Goal: Task Accomplishment & Management: Use online tool/utility

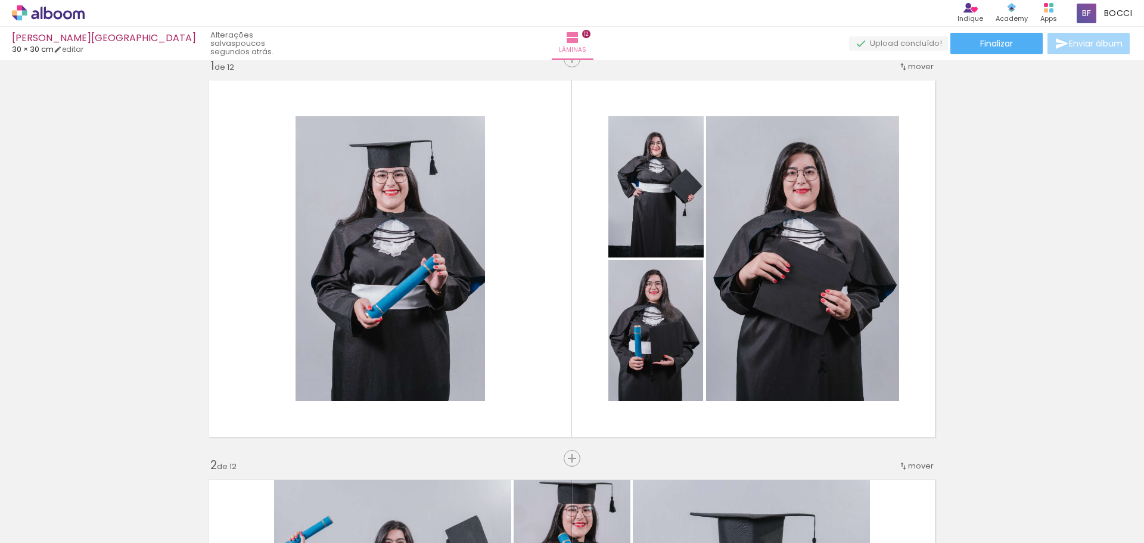
scroll to position [27, 0]
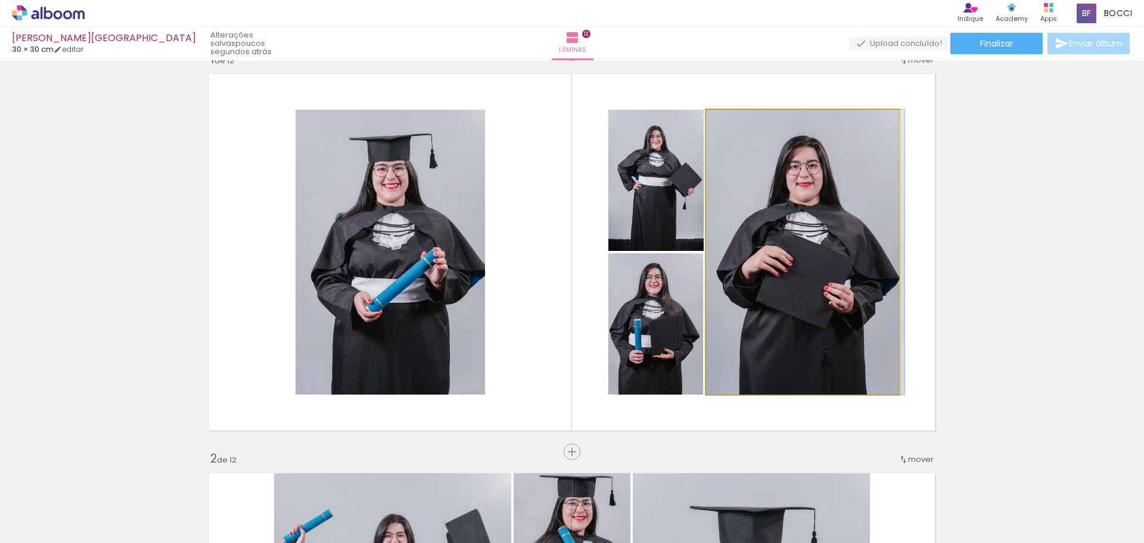
drag, startPoint x: 702, startPoint y: 216, endPoint x: 811, endPoint y: 207, distance: 109.4
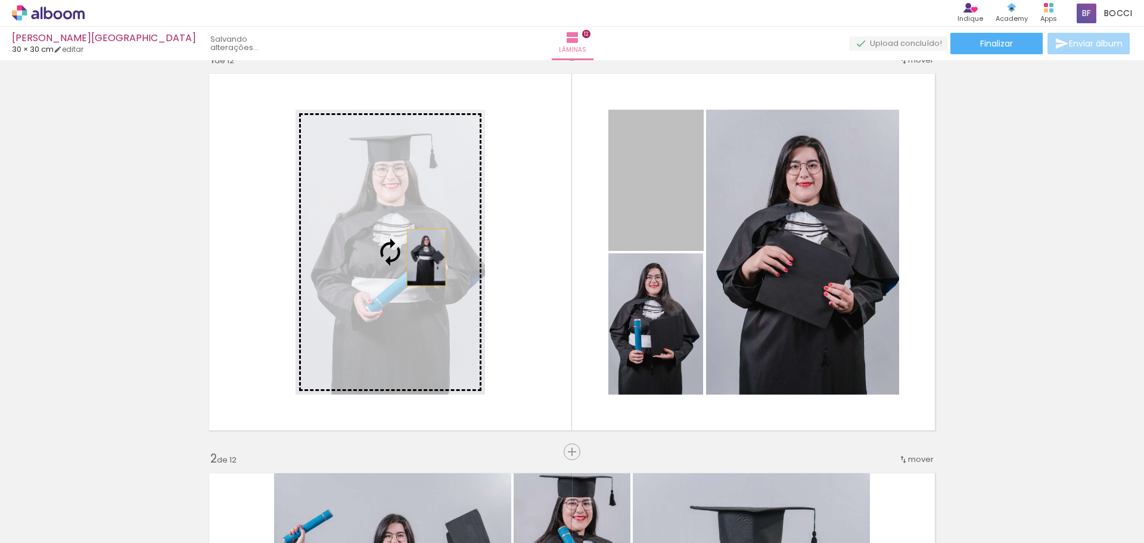
drag, startPoint x: 657, startPoint y: 203, endPoint x: 422, endPoint y: 257, distance: 241.1
click at [0, 0] on slot at bounding box center [0, 0] width 0 height 0
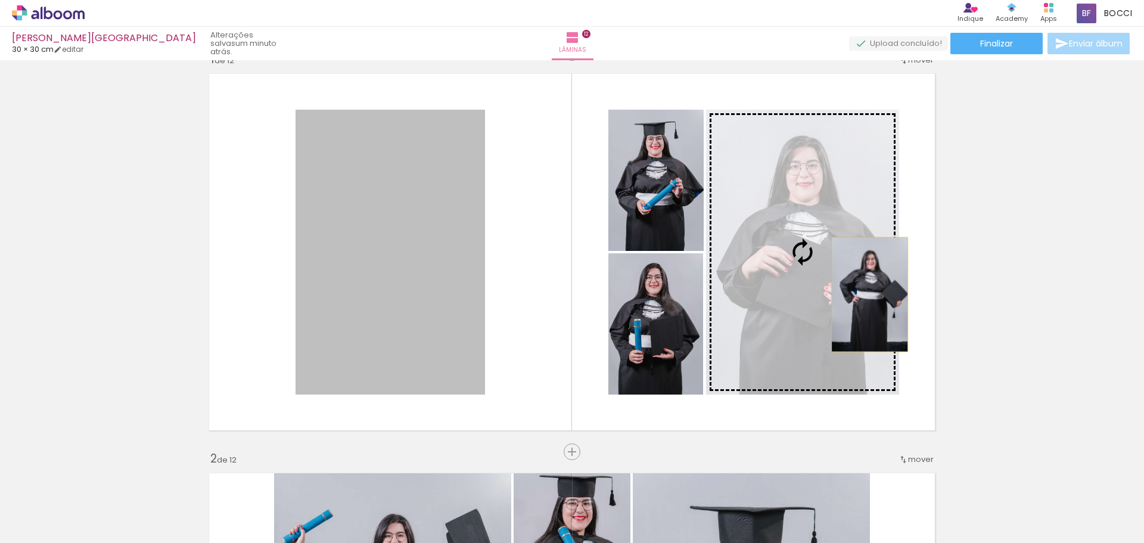
drag, startPoint x: 427, startPoint y: 351, endPoint x: 865, endPoint y: 294, distance: 441.6
click at [0, 0] on slot at bounding box center [0, 0] width 0 height 0
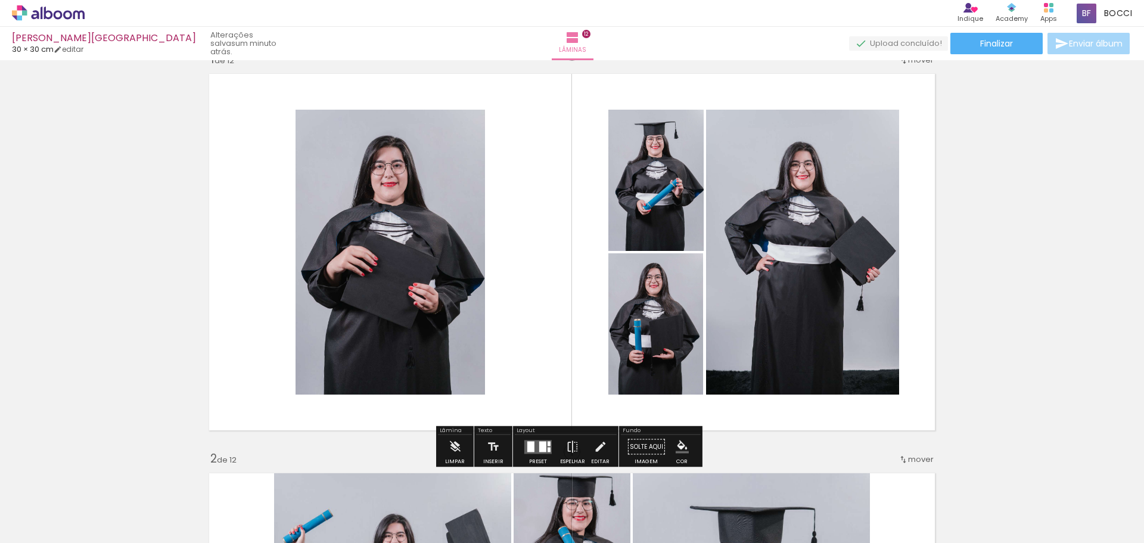
click at [871, 299] on quentale-photo at bounding box center [802, 252] width 193 height 285
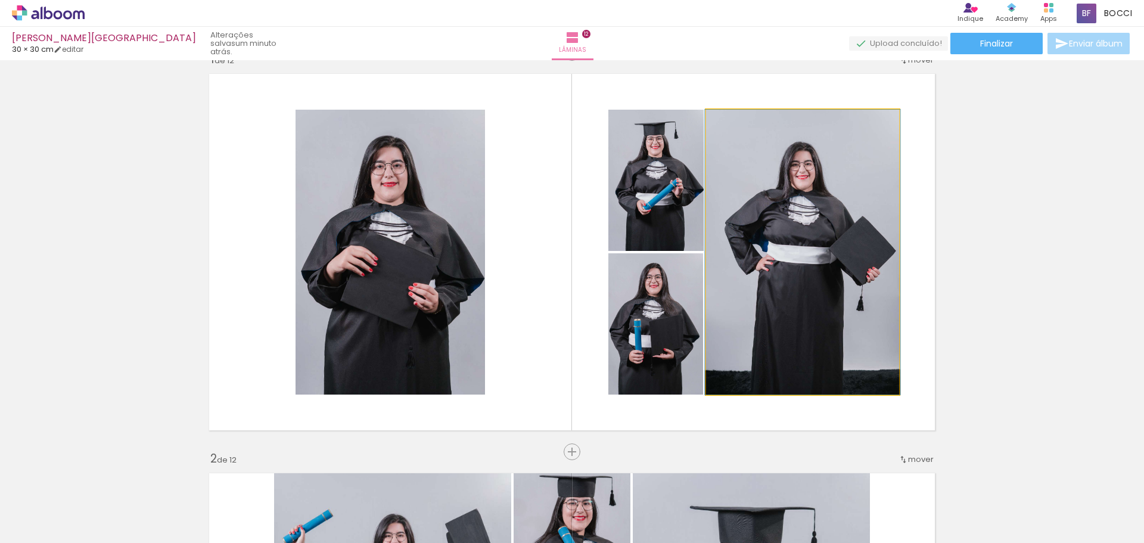
click at [871, 299] on quentale-photo at bounding box center [802, 252] width 193 height 285
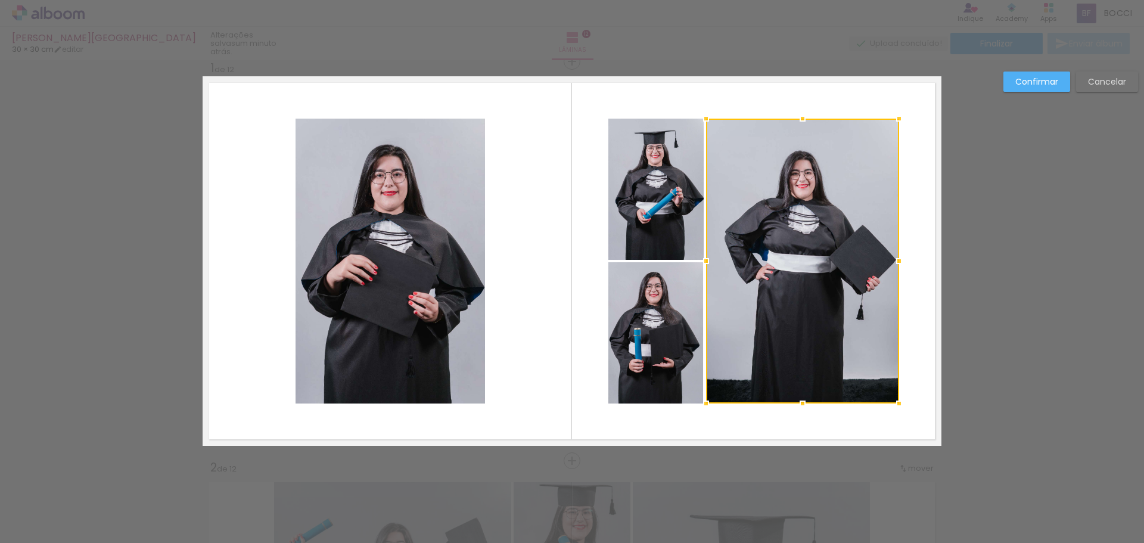
scroll to position [15, 0]
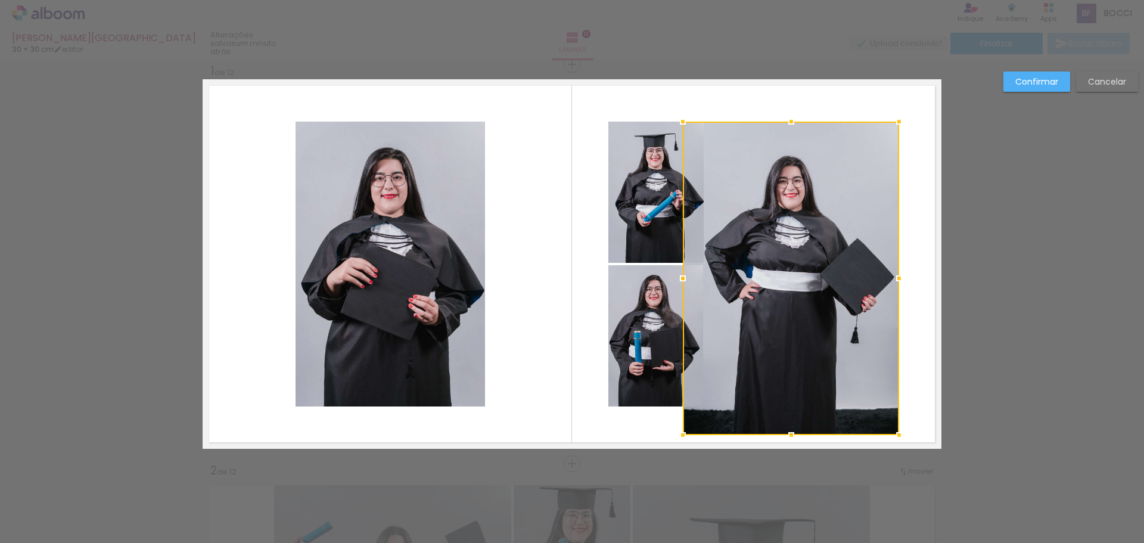
drag, startPoint x: 704, startPoint y: 408, endPoint x: 681, endPoint y: 430, distance: 32.0
click at [681, 430] on div at bounding box center [683, 435] width 24 height 24
click at [1105, 72] on paper-button "Cancelar" at bounding box center [1107, 82] width 62 height 20
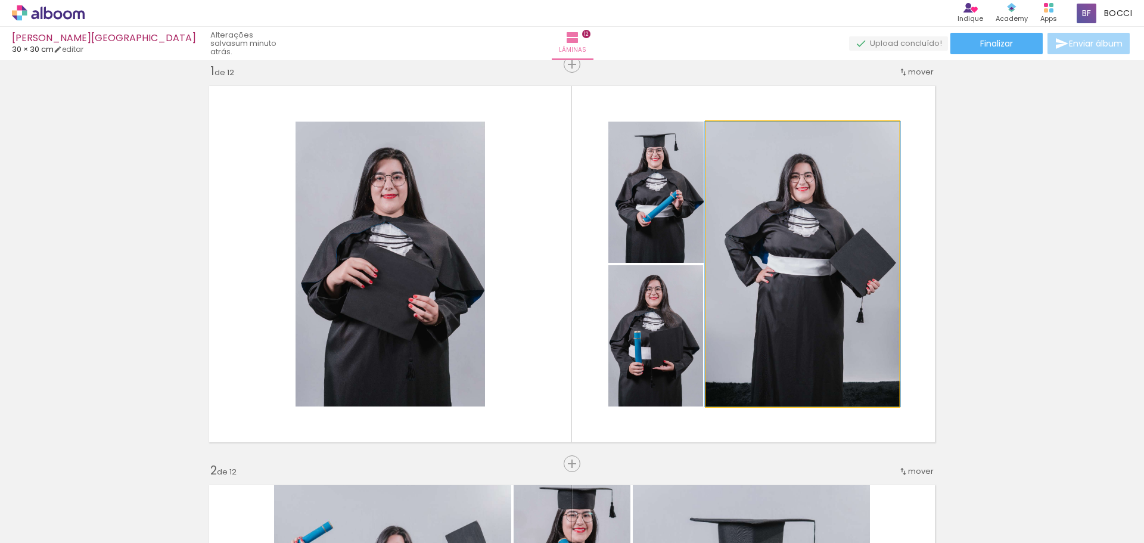
click at [814, 346] on quentale-photo at bounding box center [802, 264] width 193 height 285
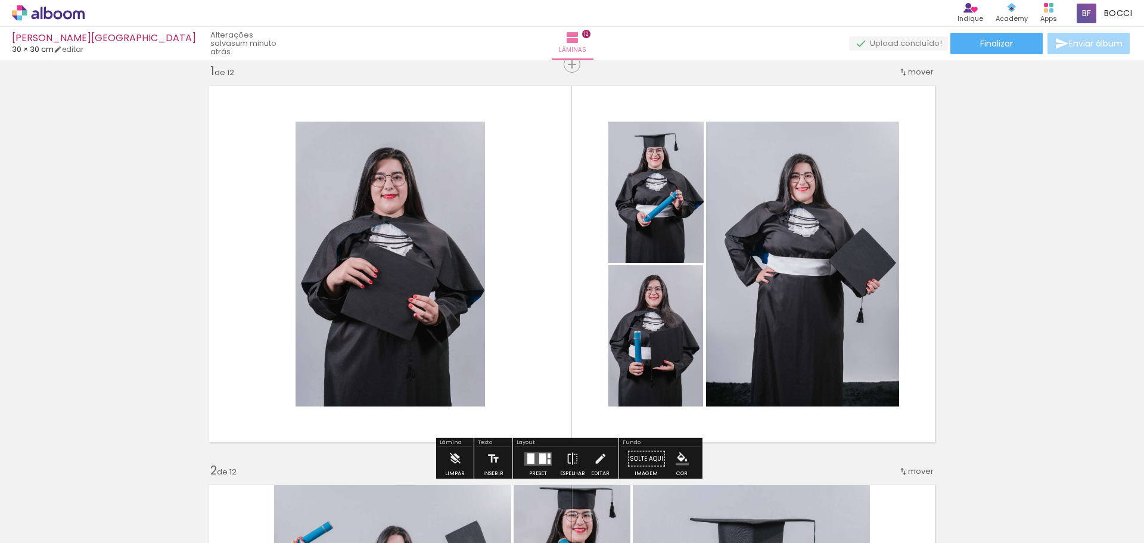
click at [785, 365] on quentale-photo at bounding box center [802, 264] width 193 height 285
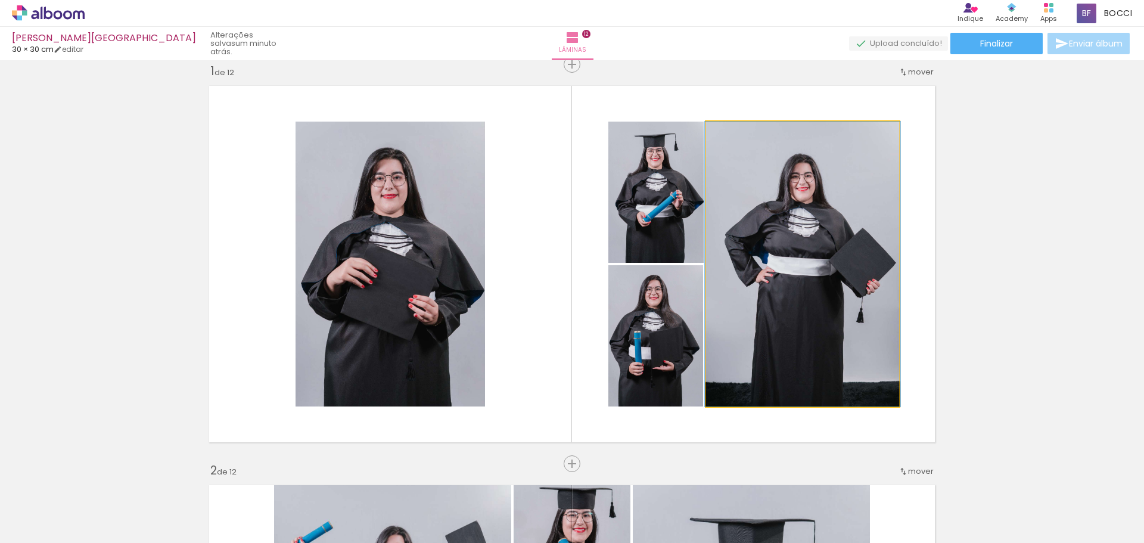
click at [750, 386] on quentale-photo at bounding box center [802, 264] width 193 height 285
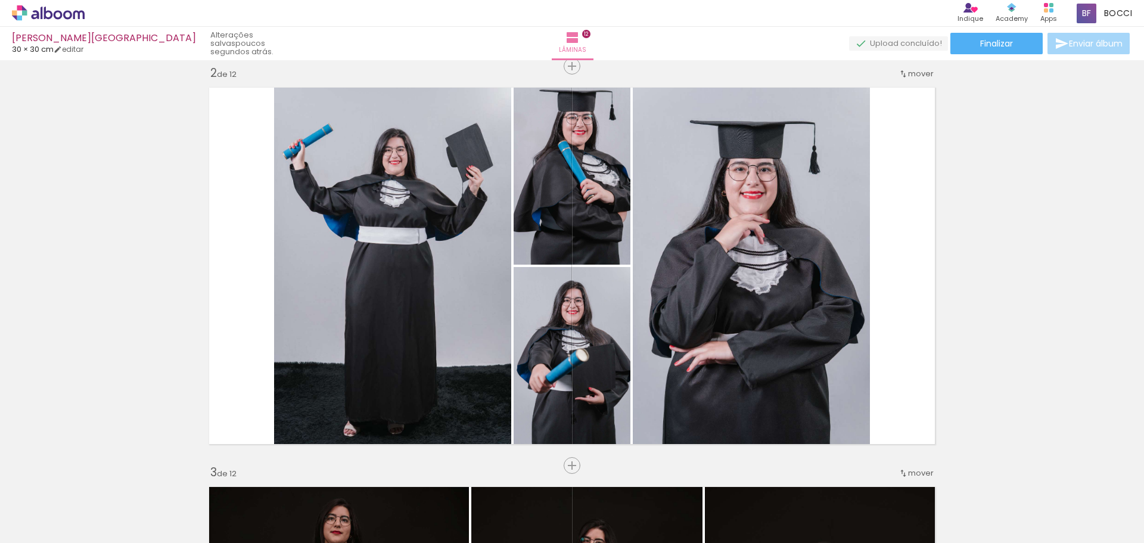
scroll to position [0, 0]
